Goal: Transaction & Acquisition: Purchase product/service

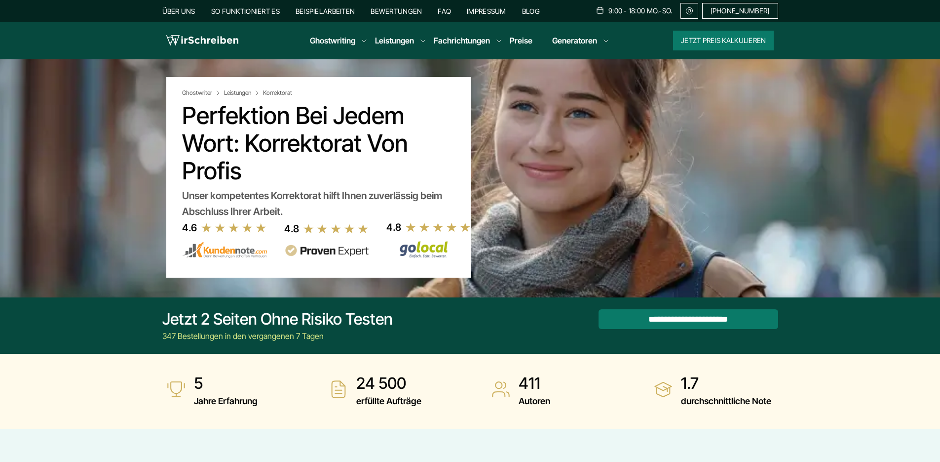
click at [0, 0] on link "Masterarbeit Korrekturlesen" at bounding box center [0, 0] width 0 height 0
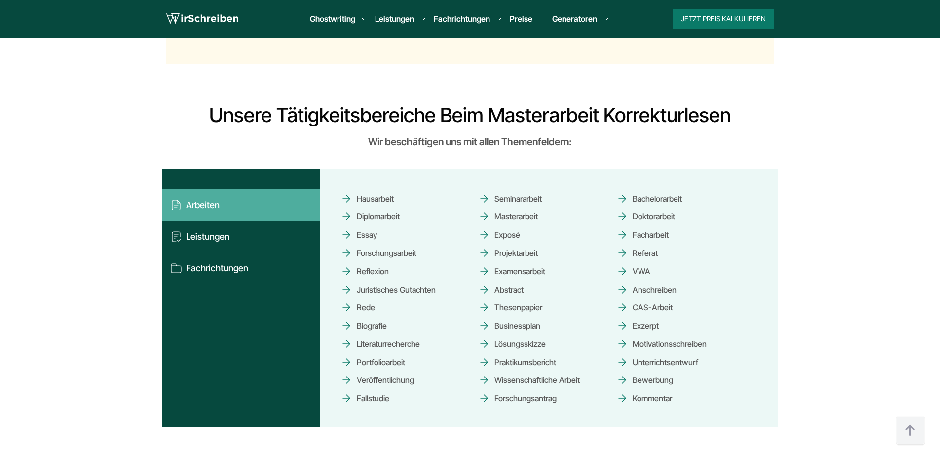
scroll to position [987, 0]
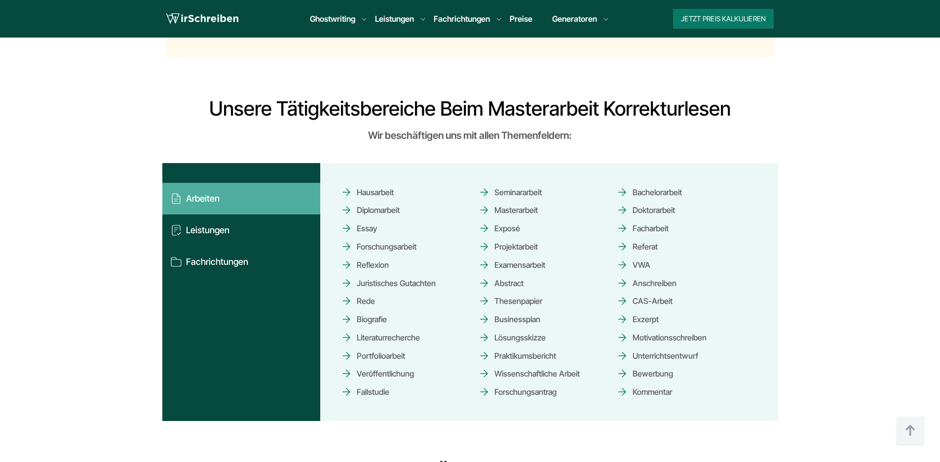
click at [214, 237] on button "Leistungen" at bounding box center [241, 230] width 158 height 32
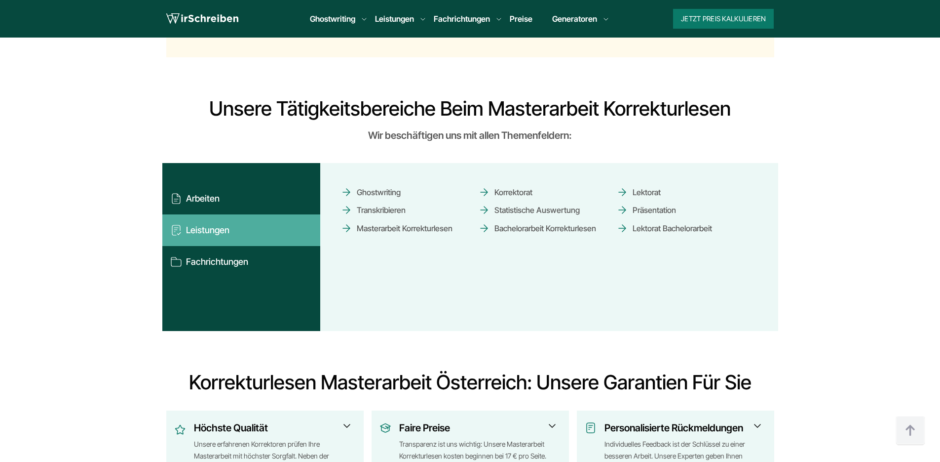
click at [639, 193] on link "Lektorat" at bounding box center [639, 191] width 44 height 17
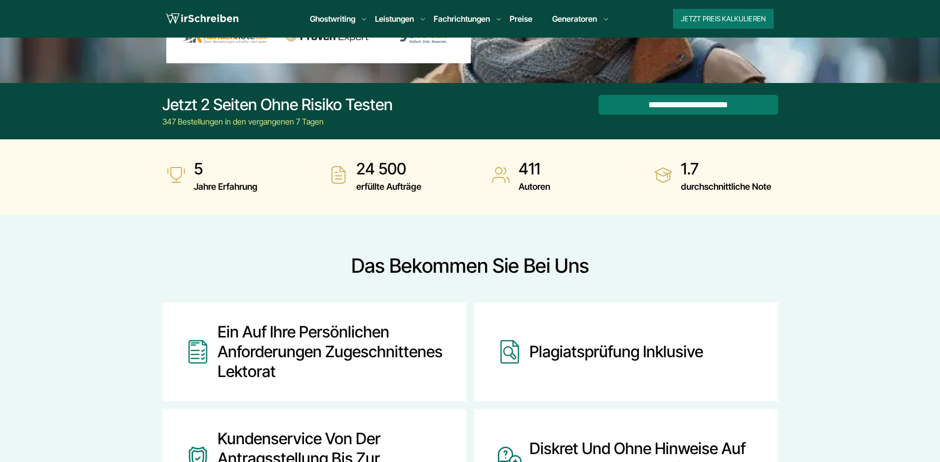
scroll to position [148, 0]
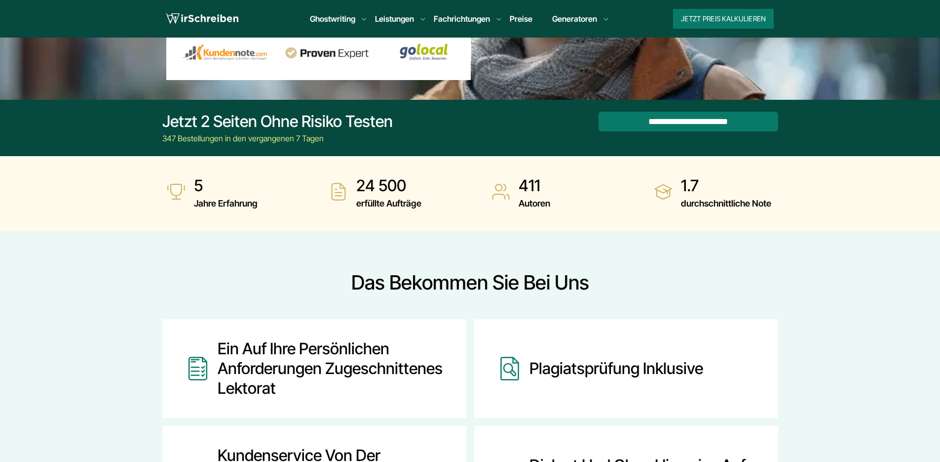
click at [390, 21] on li "Leistungen Korrektorat Lektorat Bachelorarbeit Korrekturlesen Masterarbeit Korr…" at bounding box center [394, 19] width 39 height 12
click at [0, 0] on link "Masterarbeit Korrekturlesen" at bounding box center [0, 0] width 0 height 0
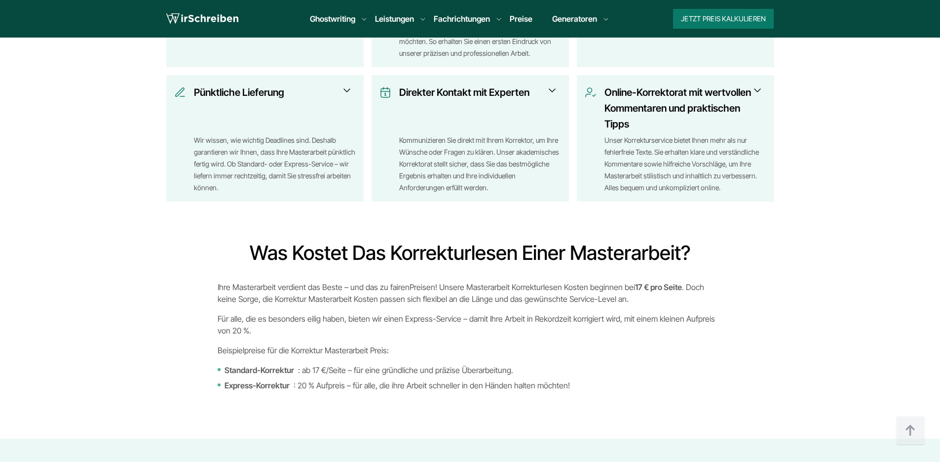
scroll to position [1629, 0]
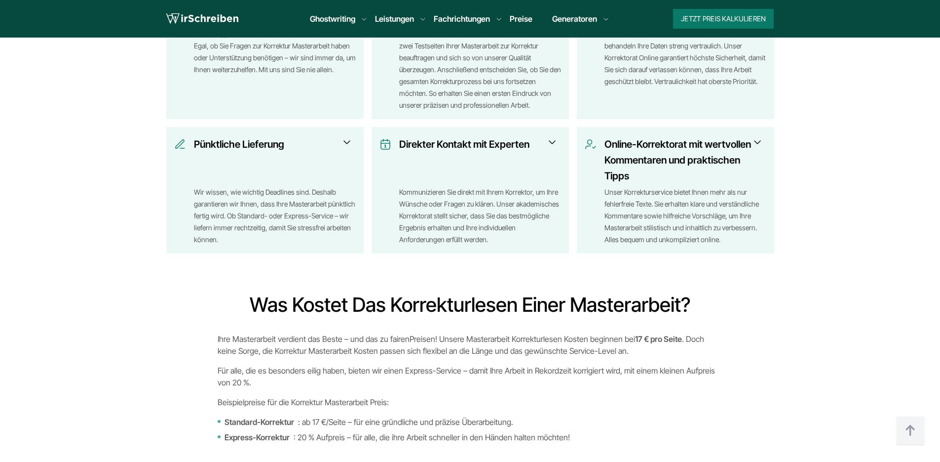
click at [702, 21] on button "Jetzt Preis kalkulieren" at bounding box center [723, 19] width 101 height 20
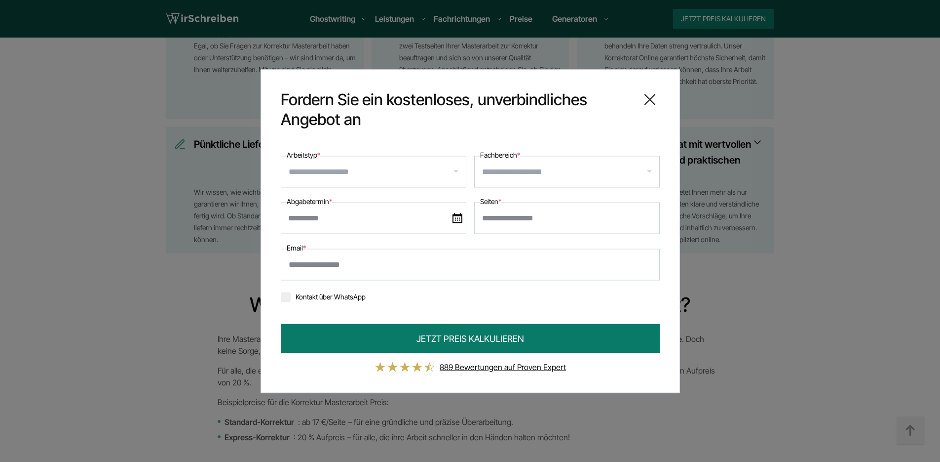
click at [400, 177] on input "Arbeitstyp *" at bounding box center [377, 171] width 177 height 16
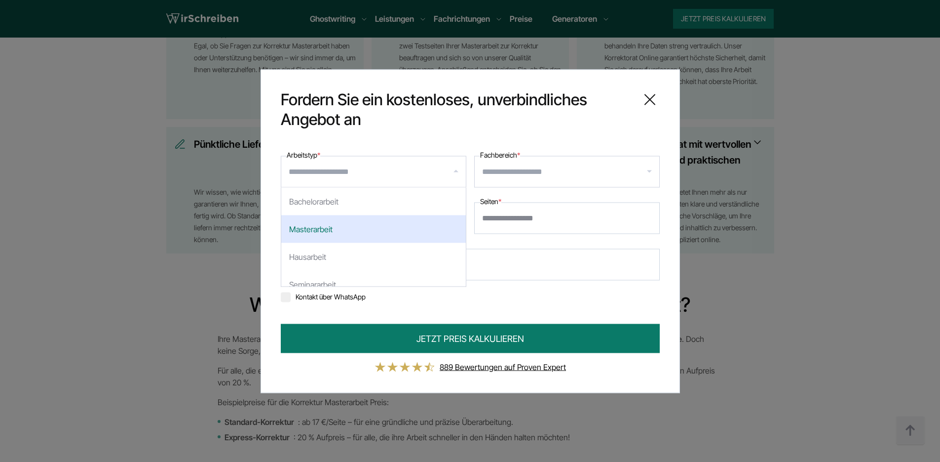
click at [356, 225] on div "Masterarbeit" at bounding box center [373, 229] width 185 height 28
select select "**"
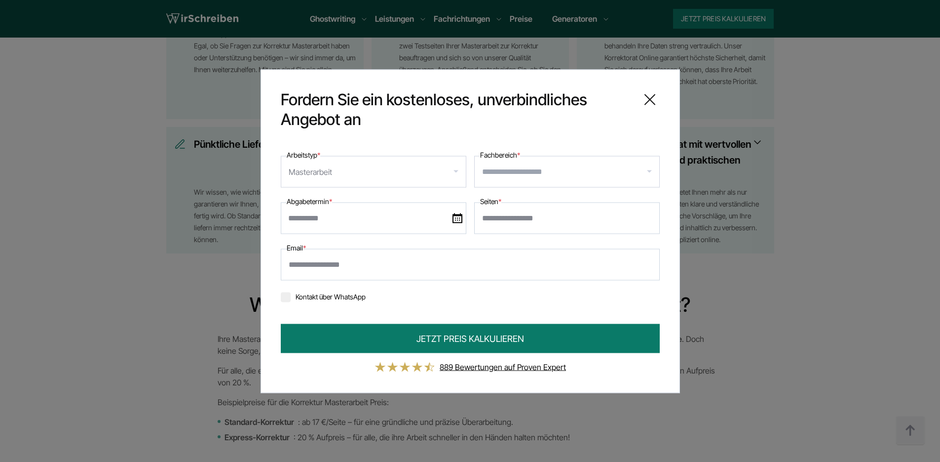
click at [520, 177] on input "Fachbereich *" at bounding box center [570, 171] width 177 height 16
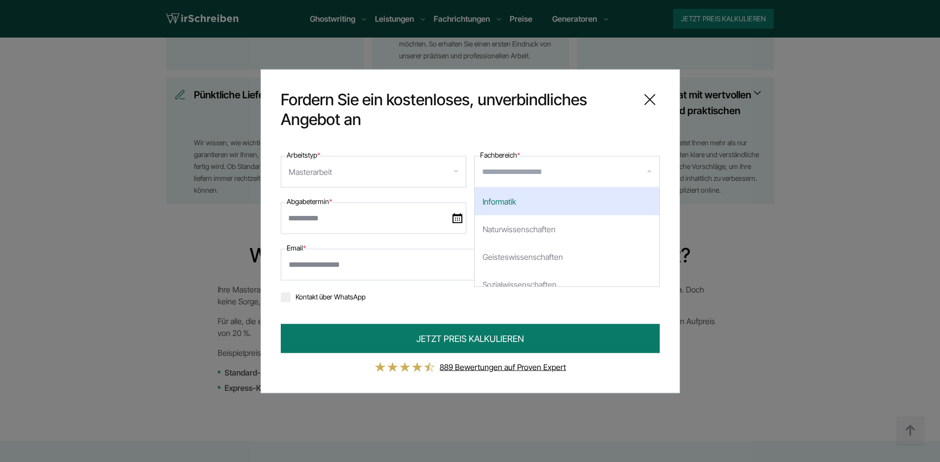
scroll to position [99, 0]
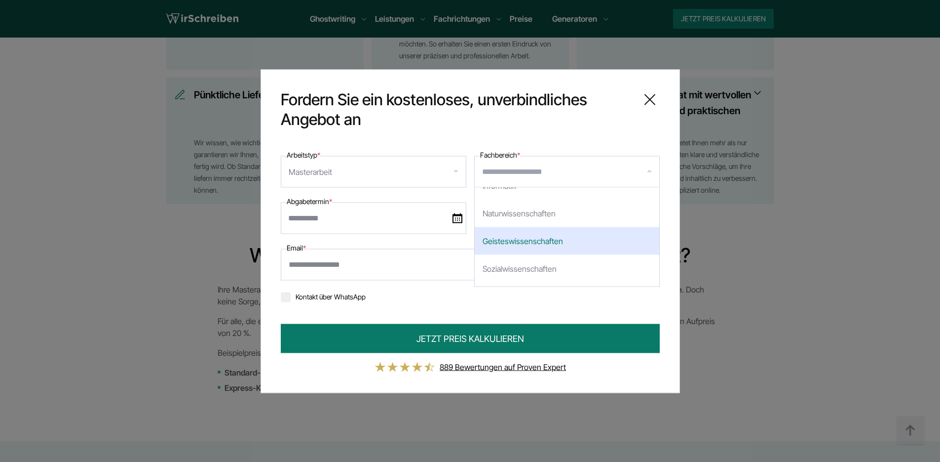
click at [589, 241] on div "Geisteswissenschaften" at bounding box center [567, 241] width 185 height 28
select select "*"
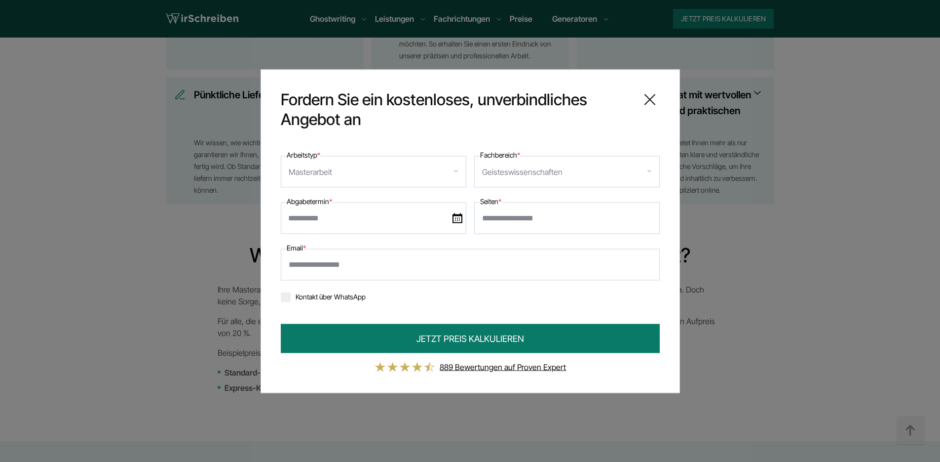
click at [657, 99] on icon at bounding box center [650, 99] width 20 height 20
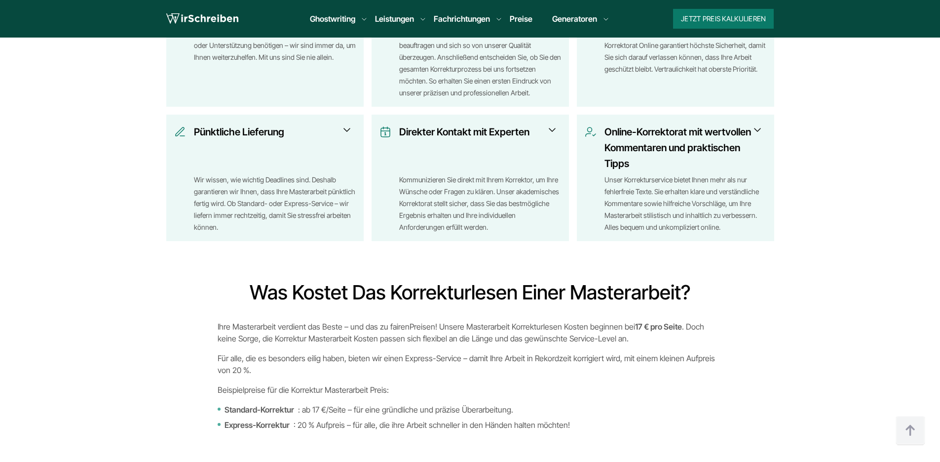
scroll to position [1580, 0]
